Goal: Transaction & Acquisition: Purchase product/service

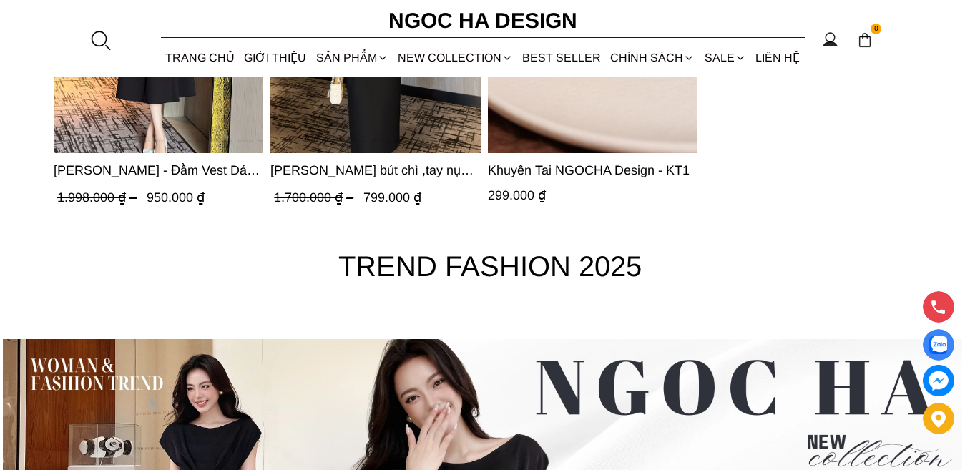
scroll to position [4849, 0]
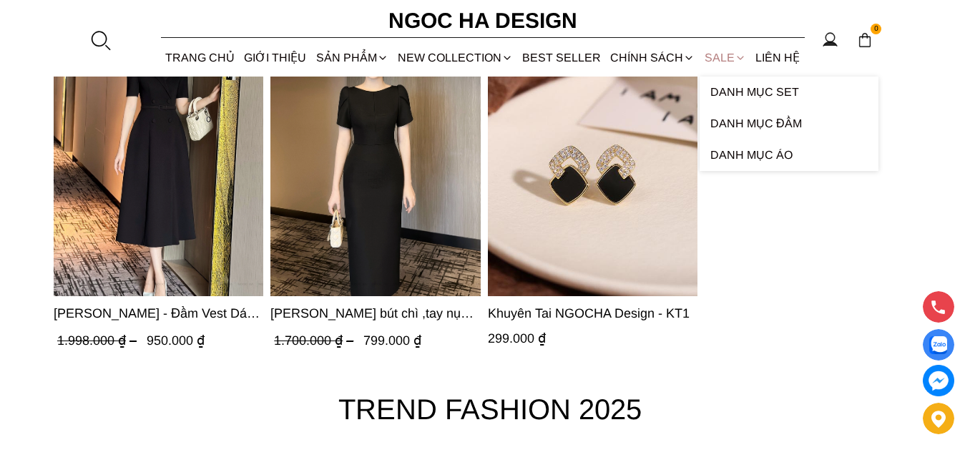
click at [720, 54] on link "SALE" at bounding box center [725, 58] width 51 height 38
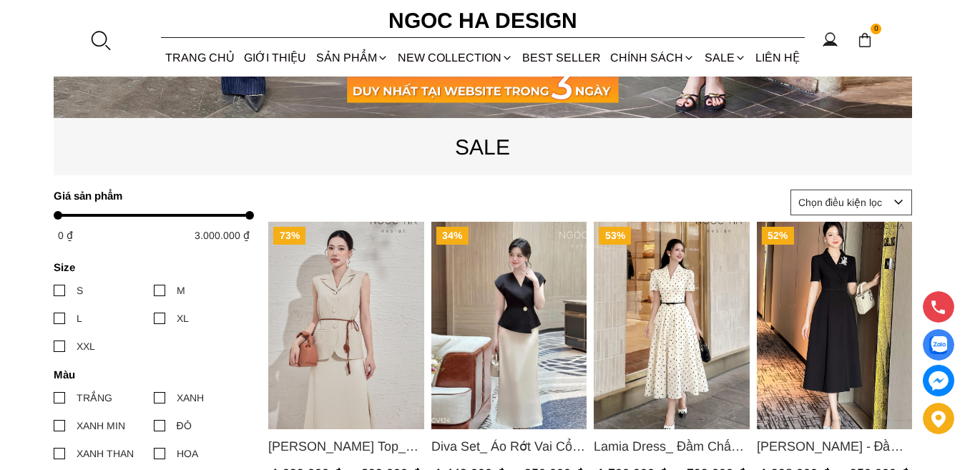
scroll to position [572, 0]
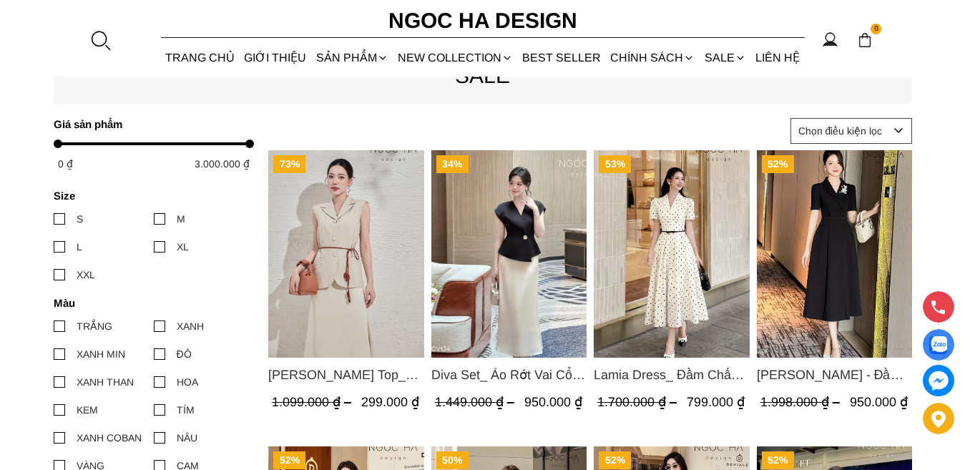
click at [536, 373] on span "Diva Set_ Áo Rớt Vai Cổ V, Chân Váy Lụa Đuôi Cá A1078+CV134" at bounding box center [509, 375] width 156 height 20
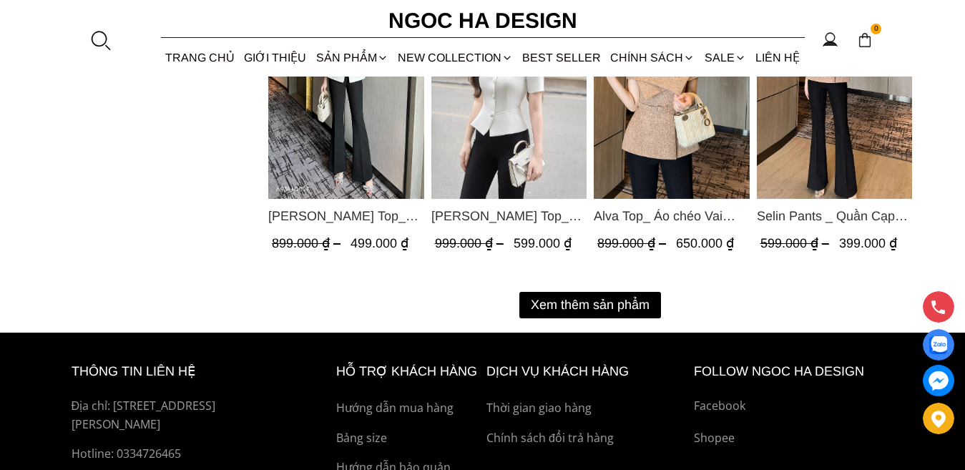
scroll to position [2003, 0]
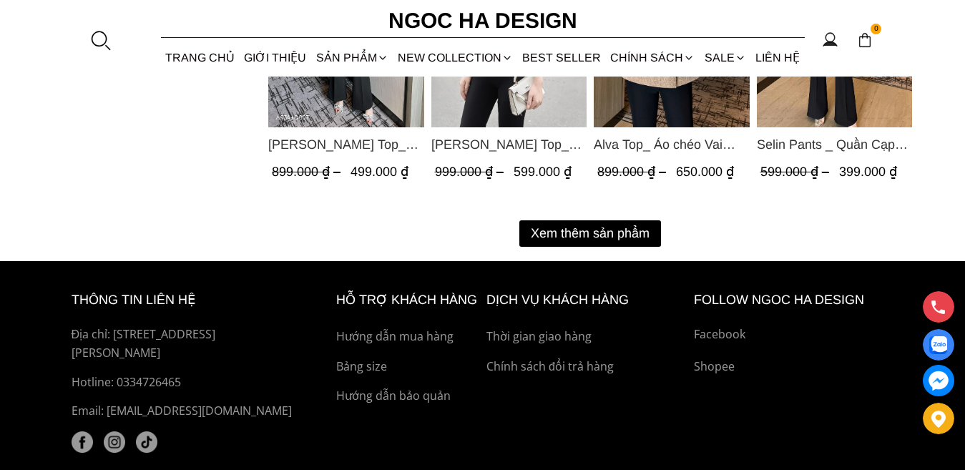
click at [567, 229] on button "Xem thêm sản phẩm" at bounding box center [590, 233] width 142 height 26
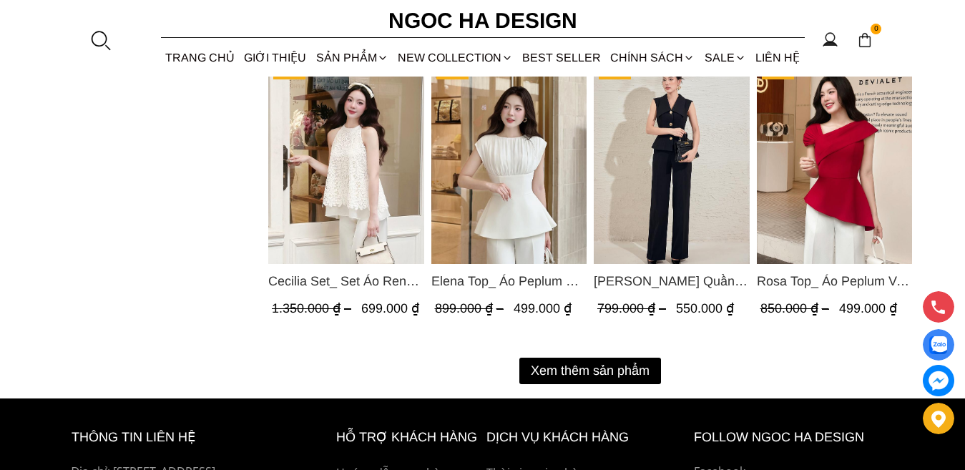
scroll to position [3433, 0]
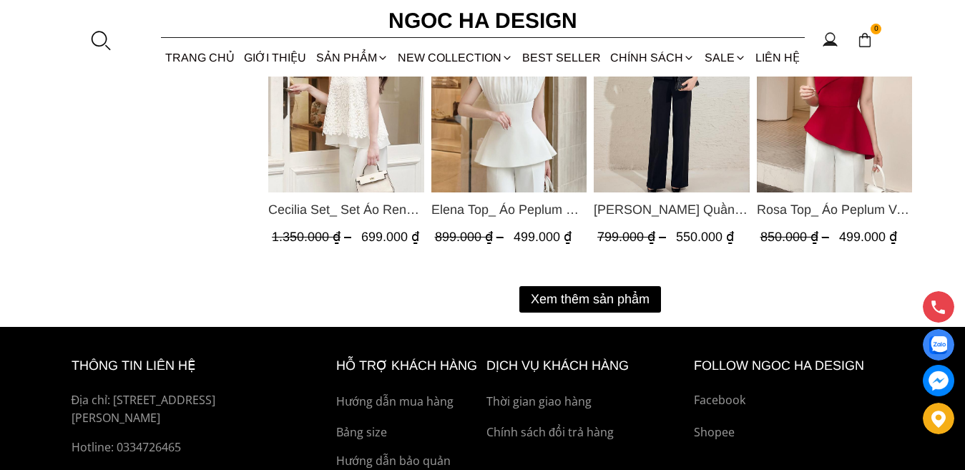
click at [595, 308] on button "Xem thêm sản phẩm" at bounding box center [590, 299] width 142 height 26
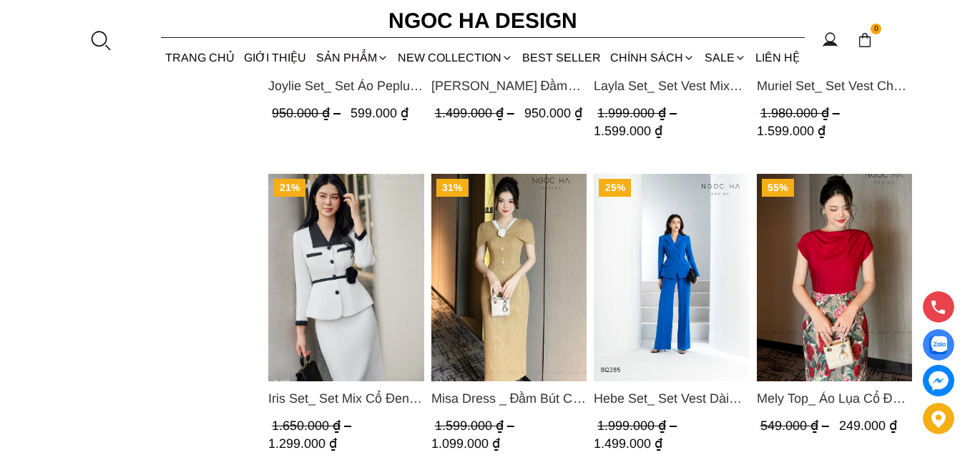
scroll to position [3934, 0]
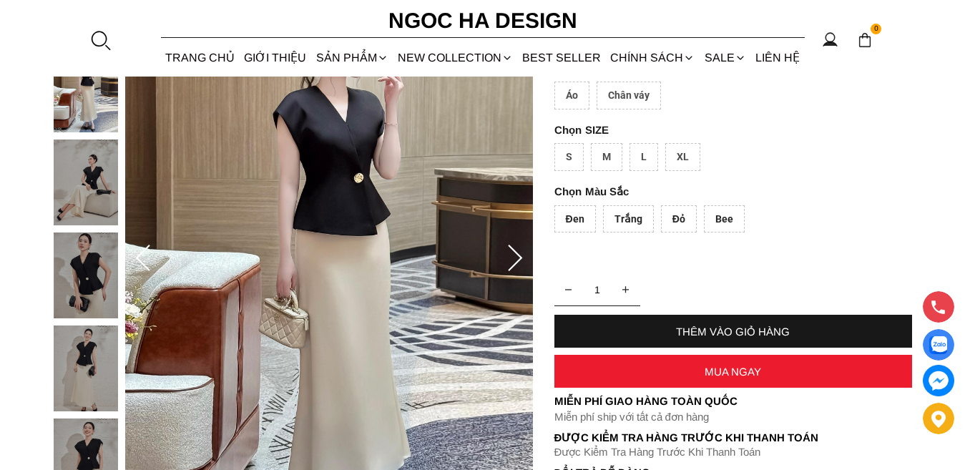
scroll to position [143, 0]
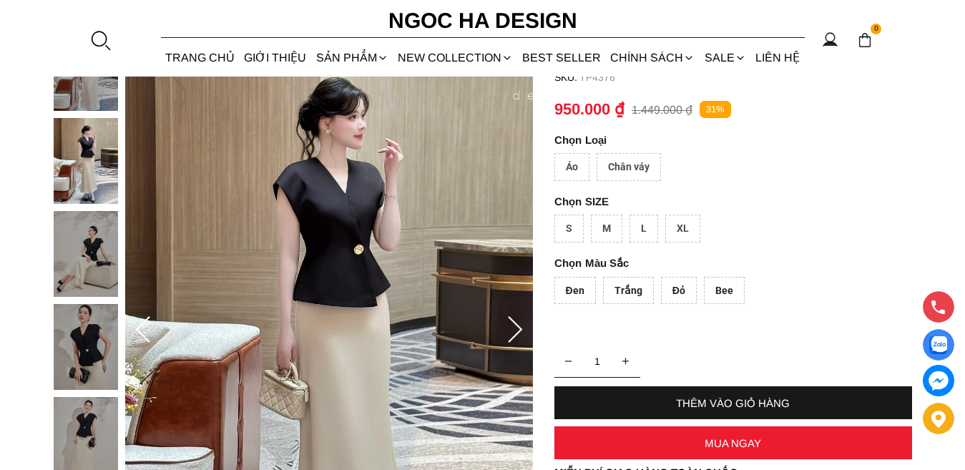
click at [513, 324] on icon at bounding box center [515, 330] width 29 height 29
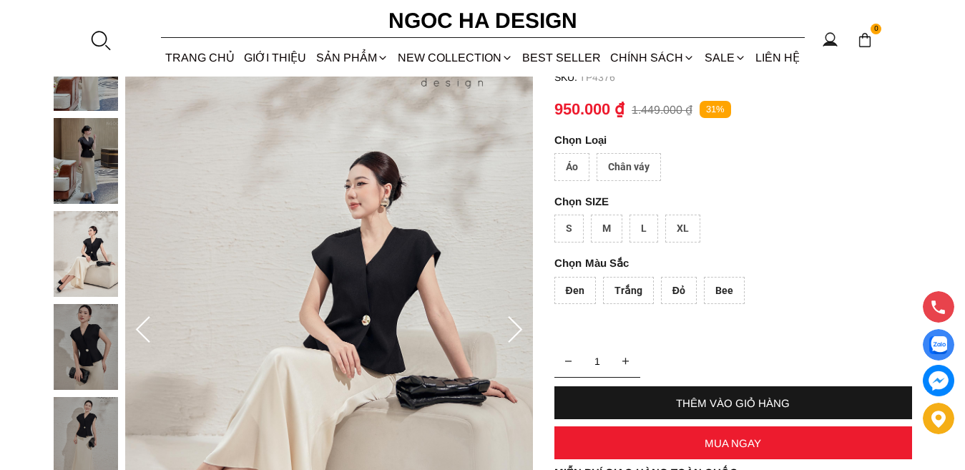
click at [513, 323] on icon at bounding box center [515, 330] width 29 height 29
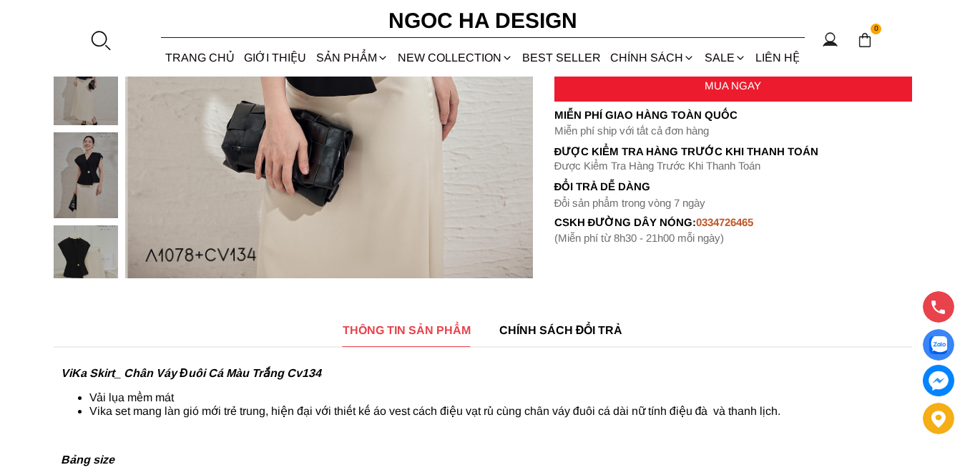
scroll to position [358, 0]
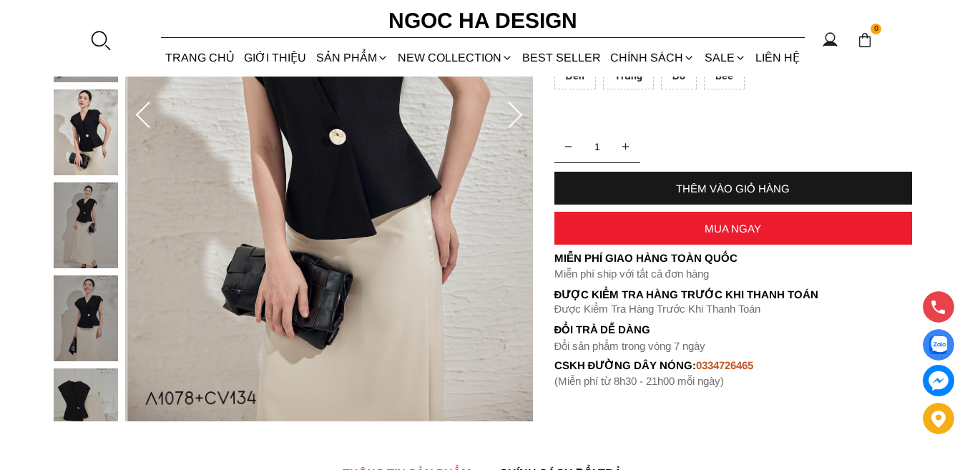
click at [503, 118] on icon at bounding box center [515, 116] width 29 height 29
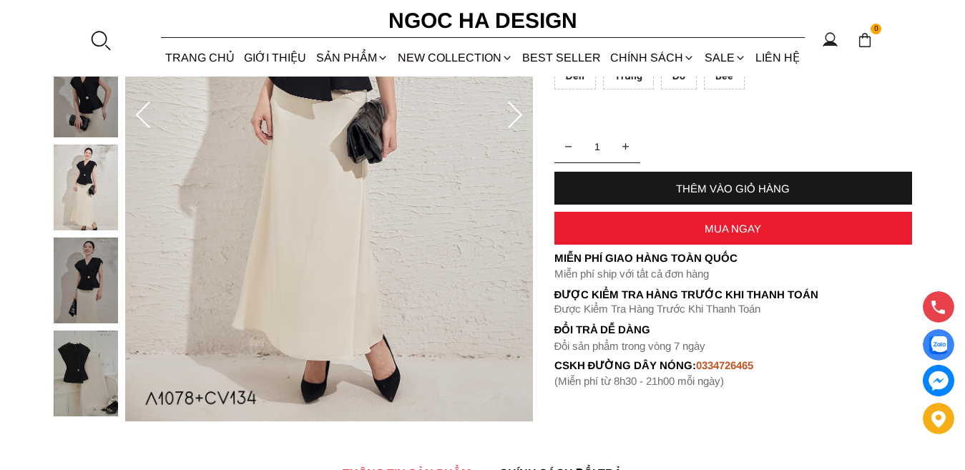
click at [503, 118] on icon at bounding box center [515, 116] width 29 height 29
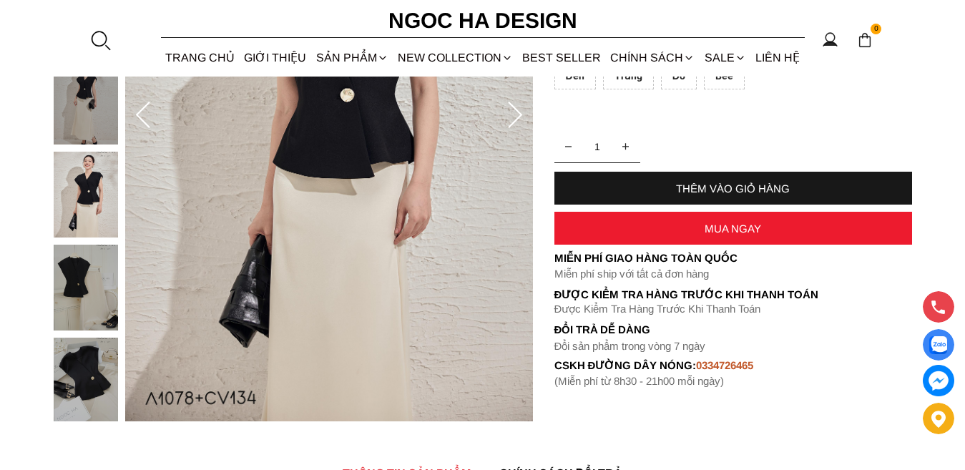
click at [503, 118] on icon at bounding box center [515, 116] width 29 height 29
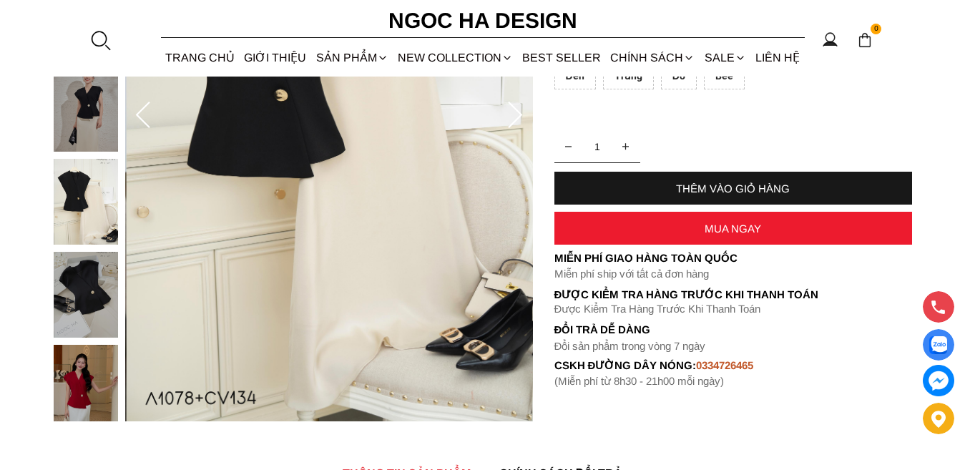
click at [503, 118] on icon at bounding box center [515, 116] width 29 height 29
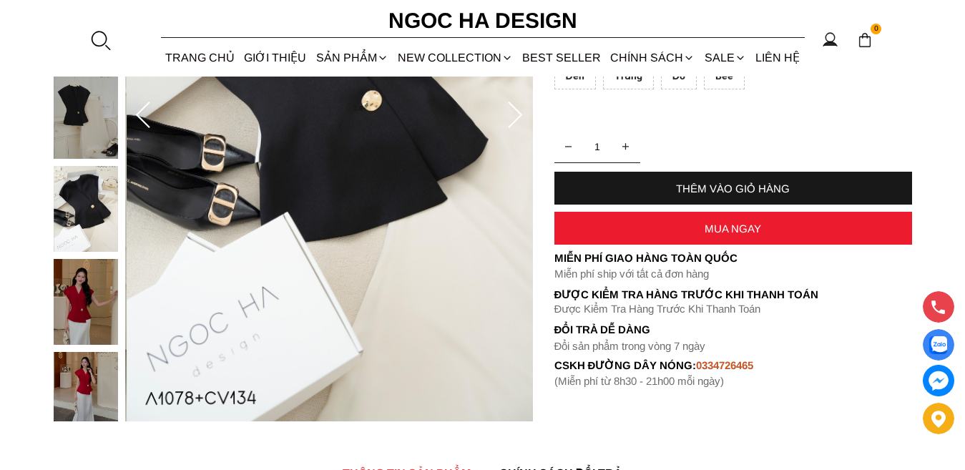
click at [509, 114] on icon at bounding box center [515, 116] width 29 height 29
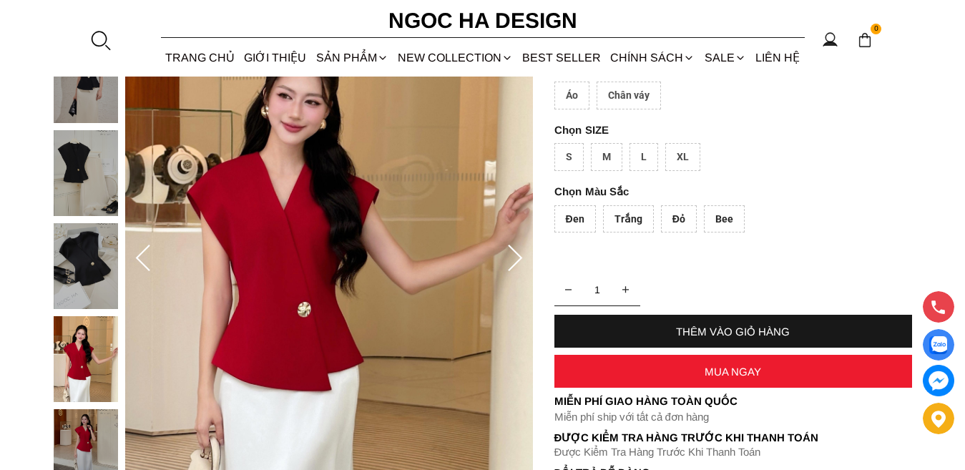
scroll to position [143, 0]
